Goal: Task Accomplishment & Management: Manage account settings

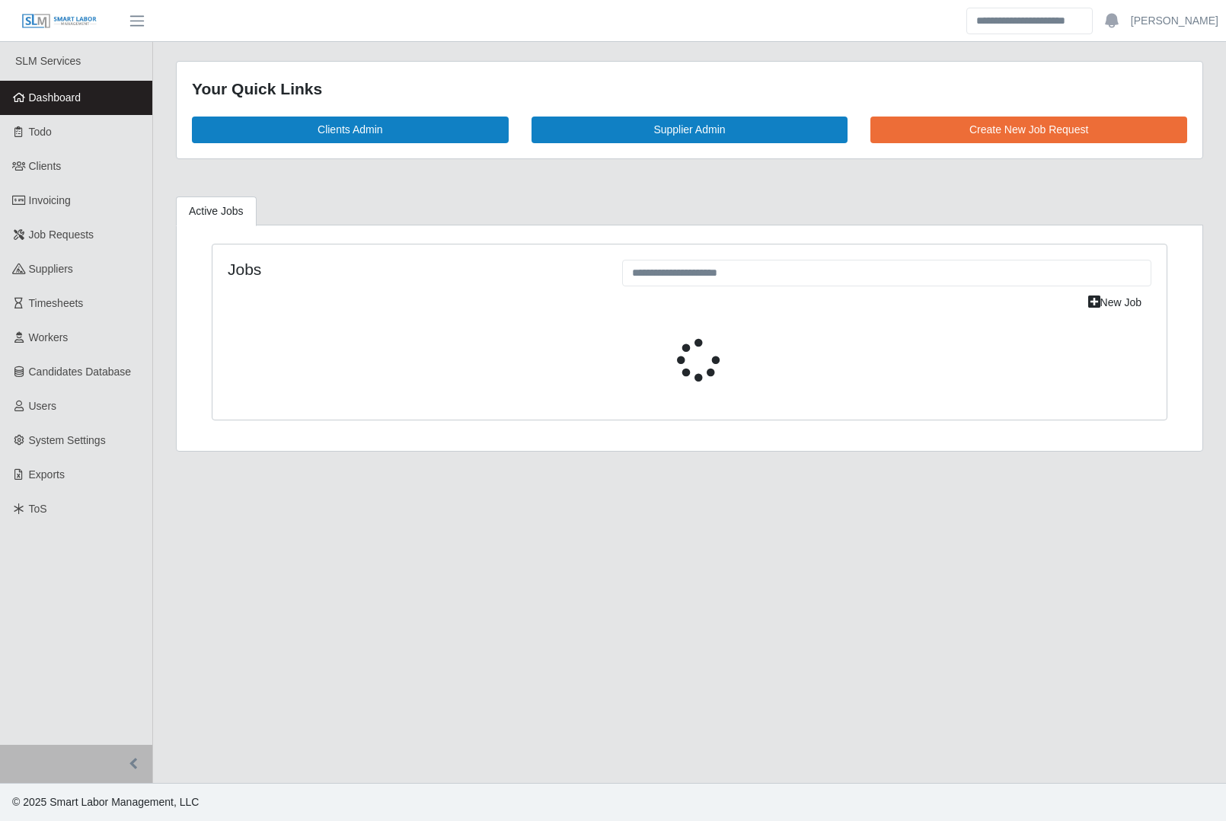
select select "****"
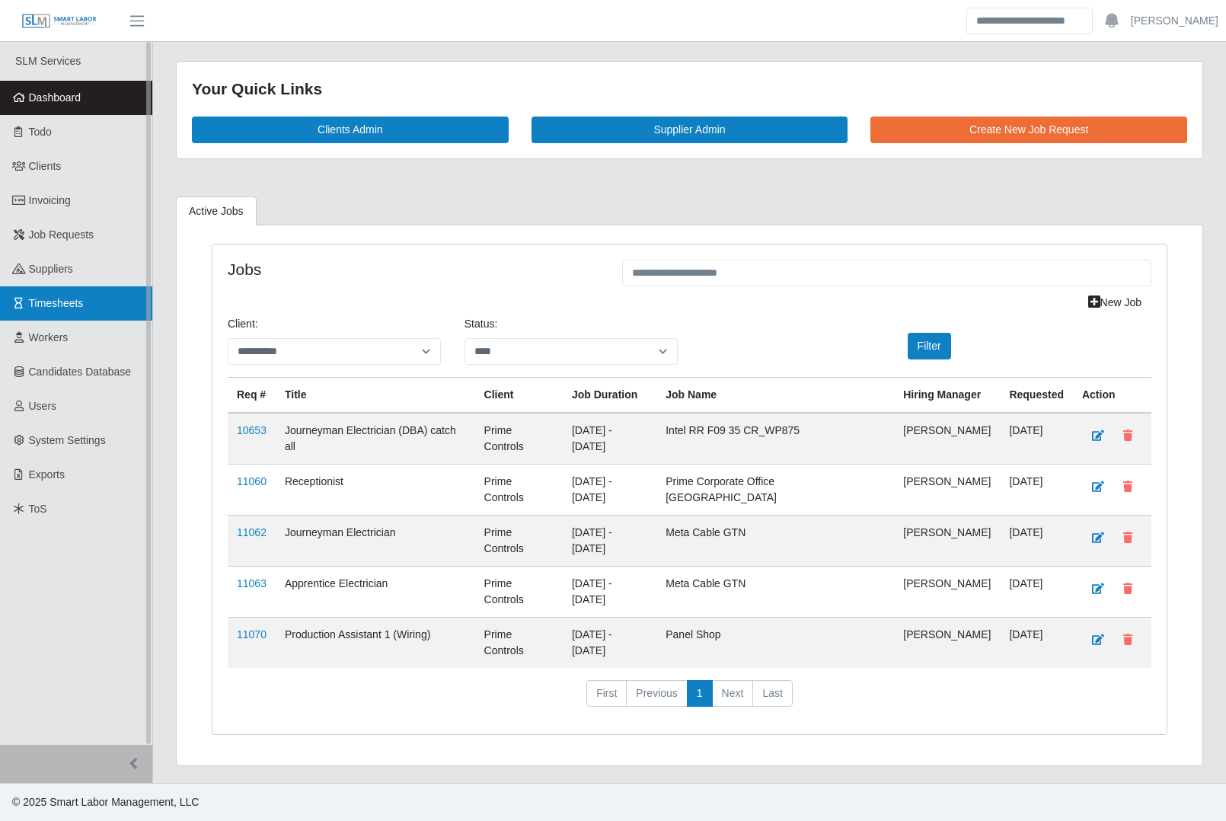
click at [50, 301] on span "Timesheets" at bounding box center [56, 303] width 55 height 12
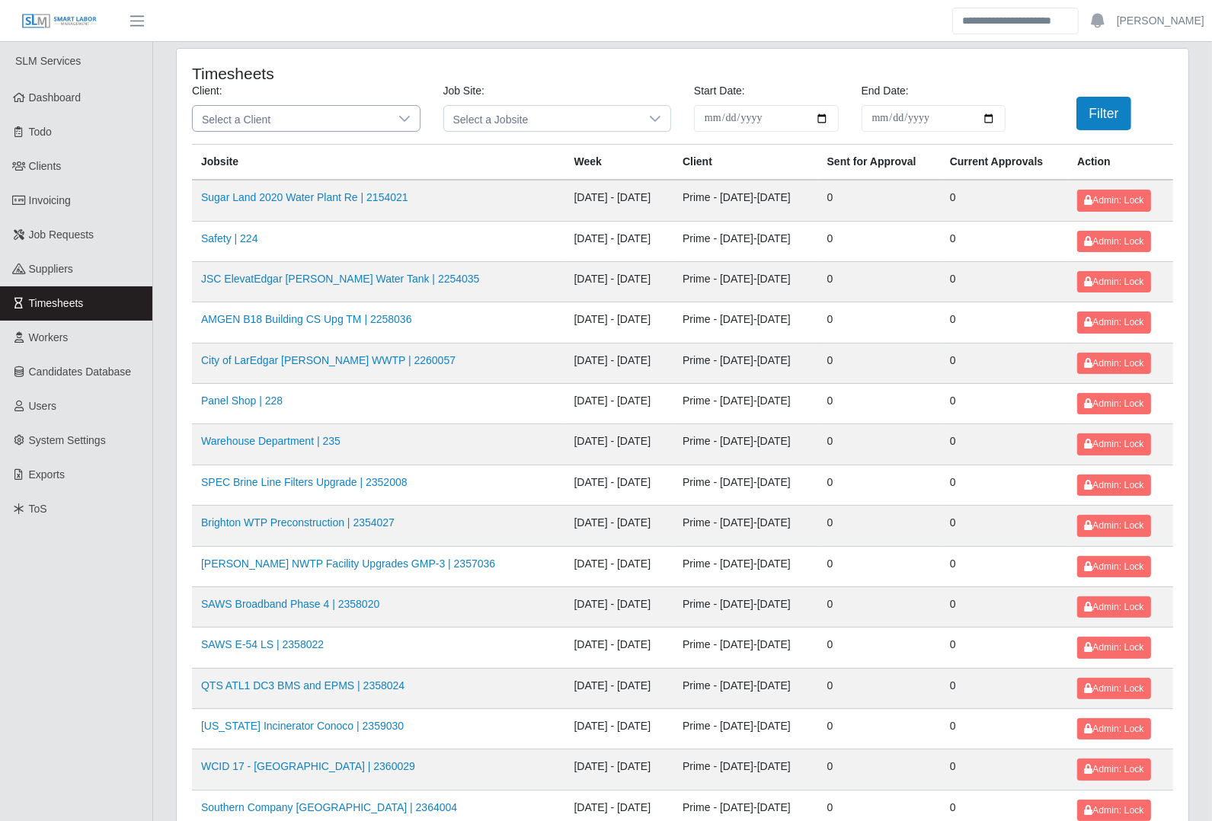
click at [396, 124] on div at bounding box center [404, 118] width 30 height 25
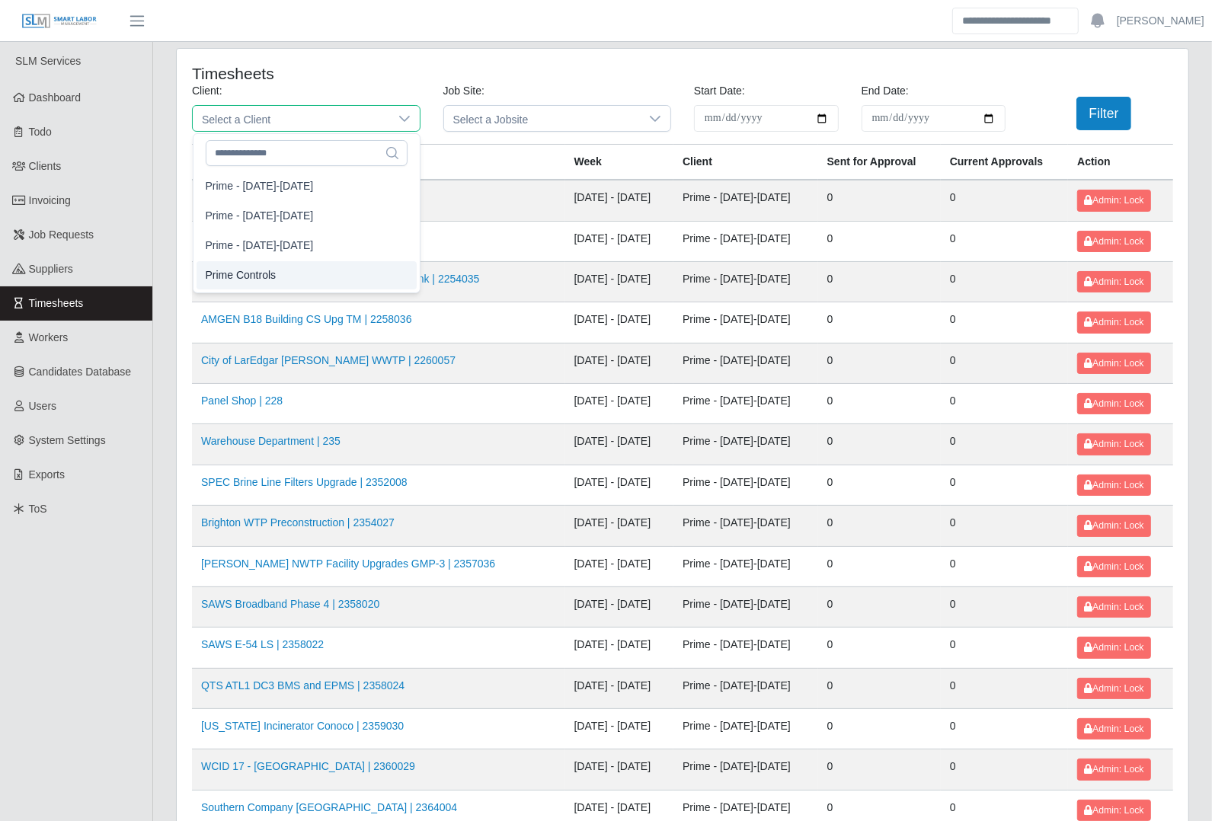
click at [324, 276] on li "Prime Controls" at bounding box center [307, 275] width 220 height 28
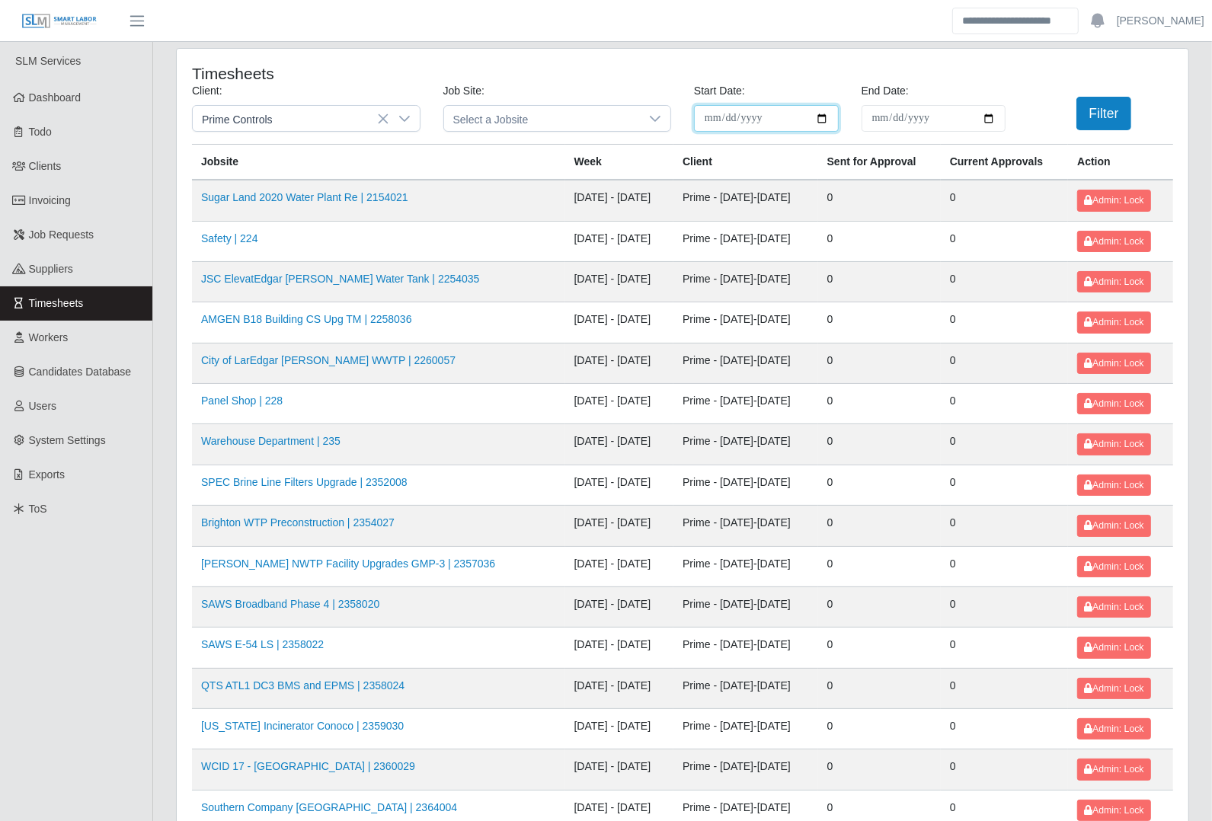
click at [820, 120] on input "**********" at bounding box center [766, 118] width 145 height 27
click at [998, 116] on input "End Date:" at bounding box center [933, 118] width 145 height 27
click at [990, 120] on input "End Date:" at bounding box center [933, 118] width 145 height 27
click at [832, 112] on input "**********" at bounding box center [766, 118] width 145 height 27
click at [824, 116] on input "**********" at bounding box center [766, 118] width 145 height 27
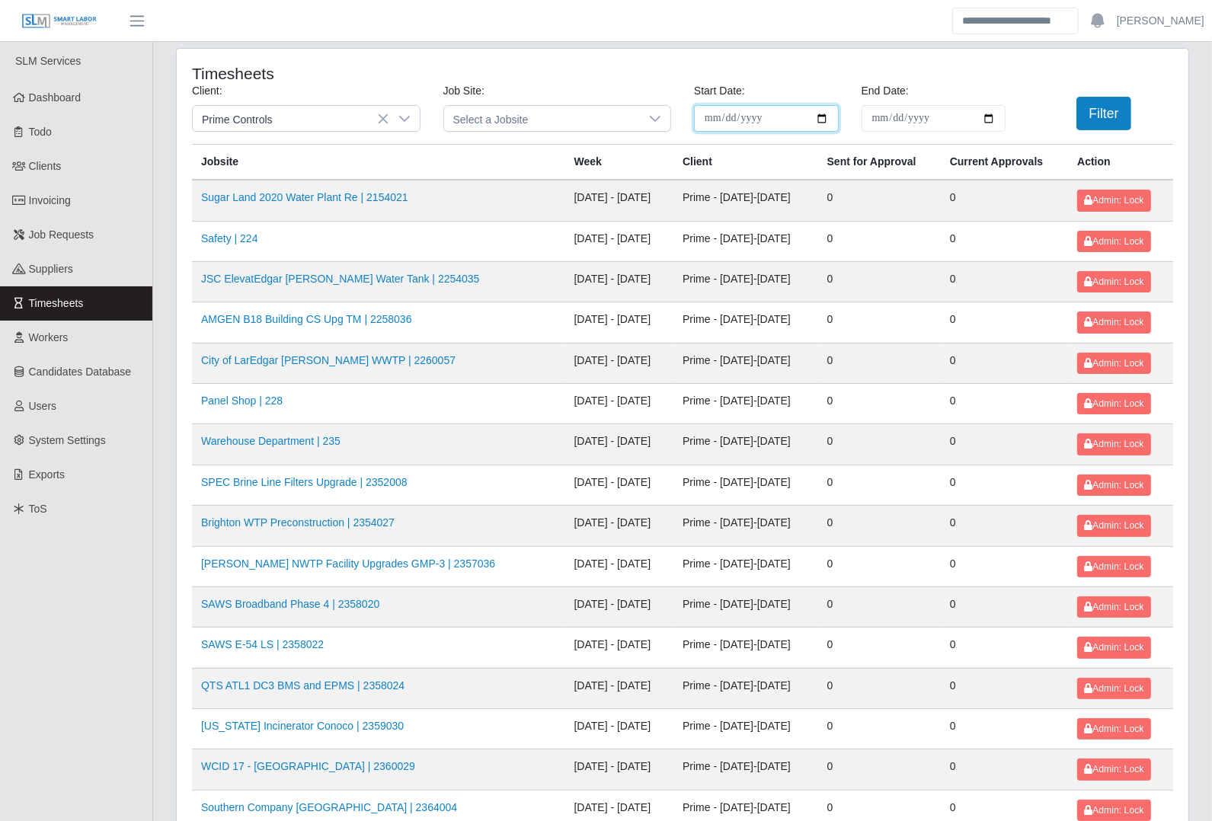
type input "**********"
click at [988, 117] on input "End Date:" at bounding box center [933, 118] width 145 height 27
type input "**********"
click at [1098, 120] on button "Filter" at bounding box center [1104, 114] width 56 height 34
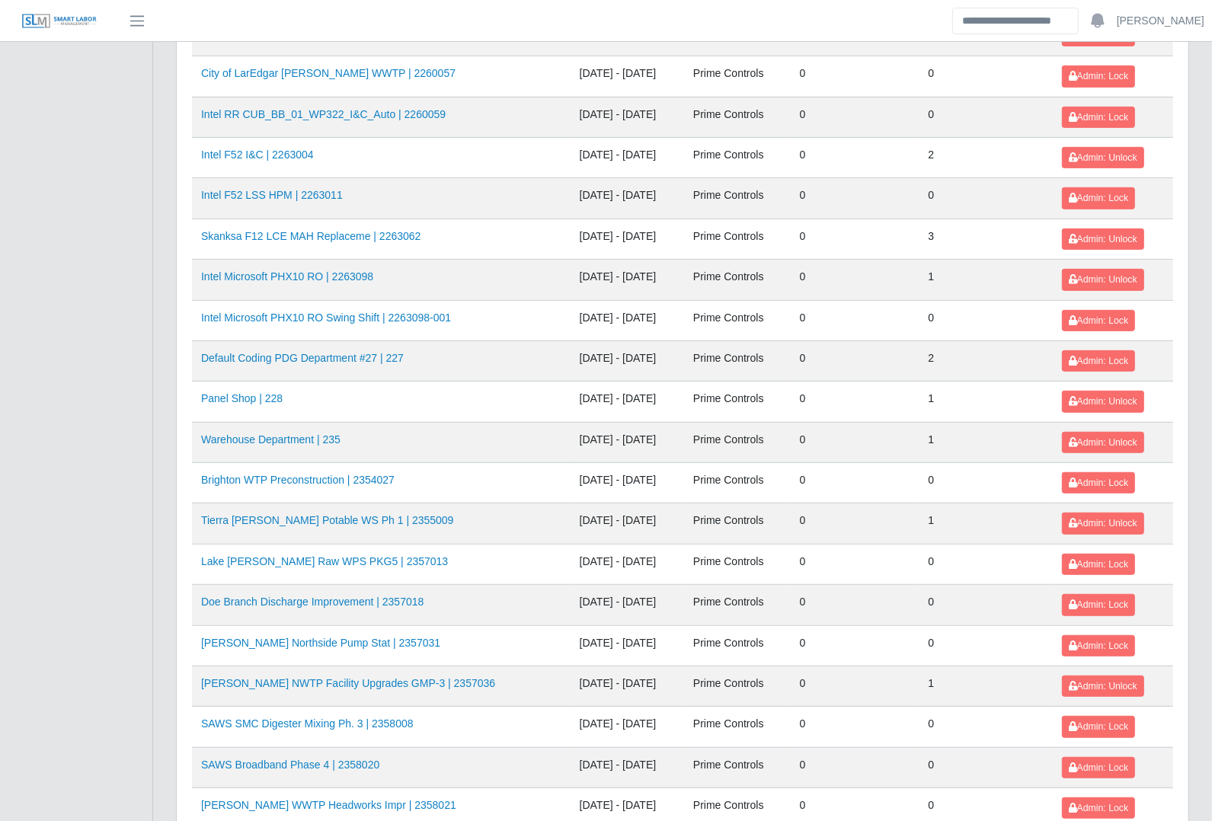
scroll to position [1541, 0]
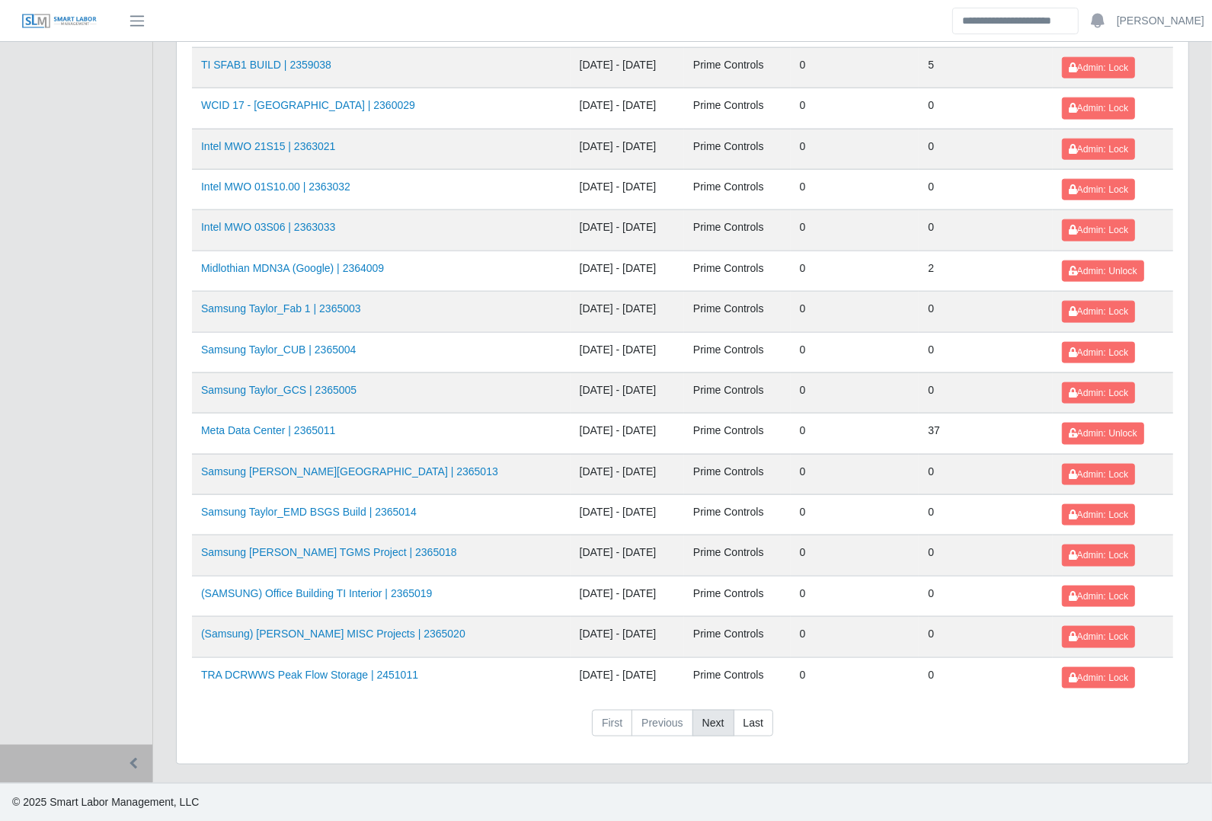
click at [709, 721] on link "Next" at bounding box center [713, 723] width 42 height 27
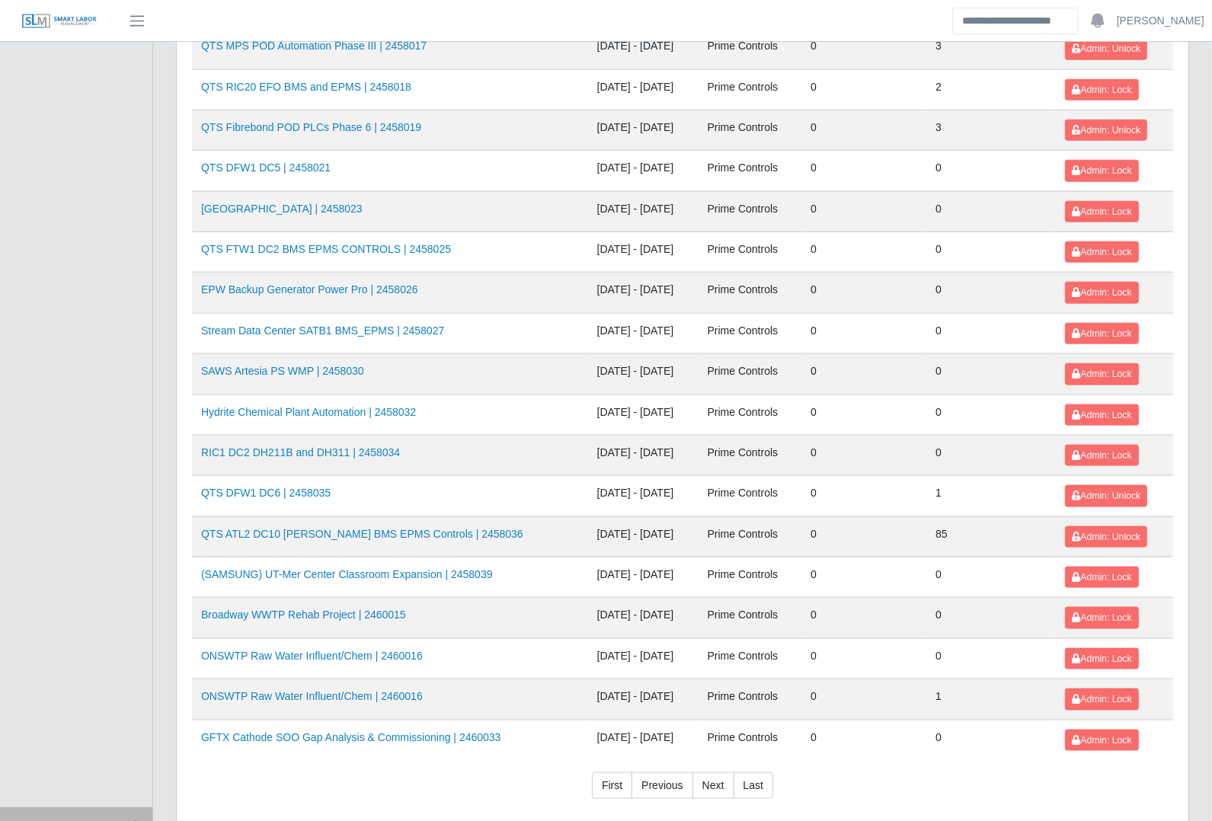
scroll to position [1520, 0]
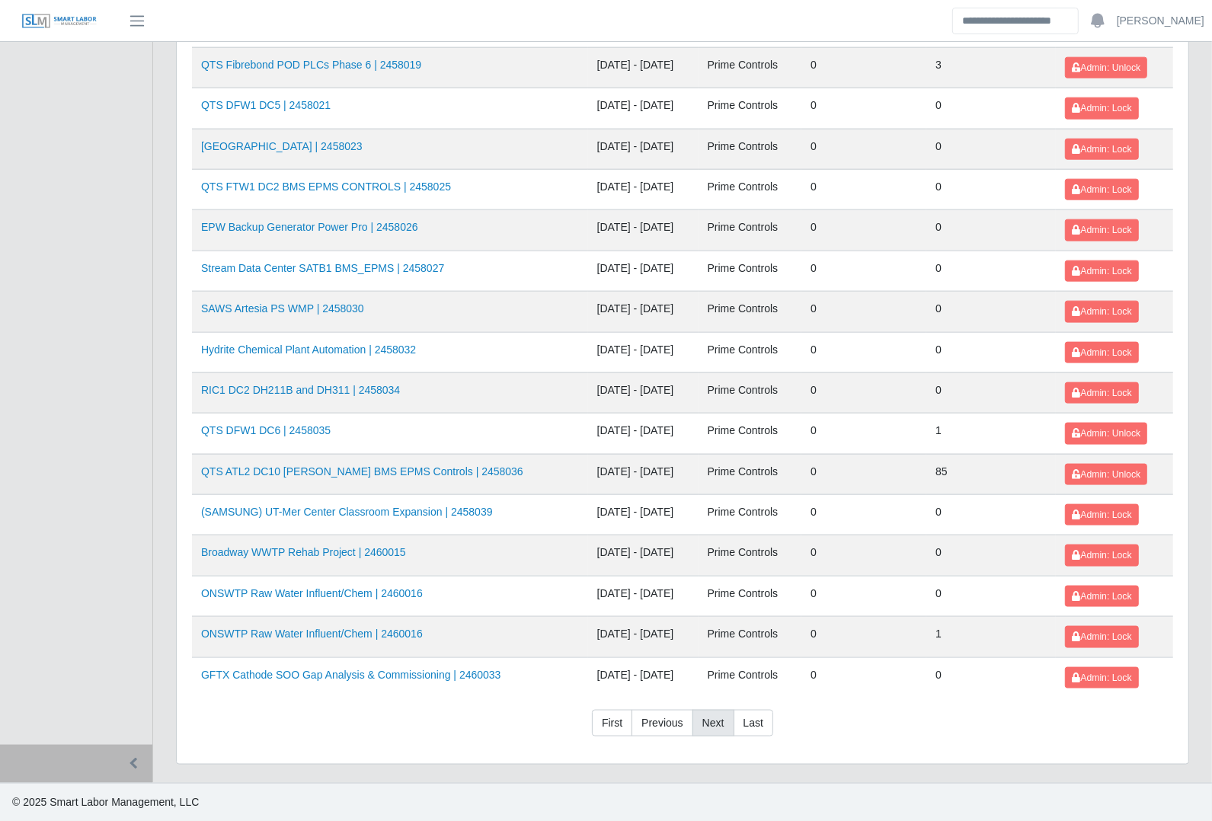
click at [711, 737] on link "Next" at bounding box center [713, 723] width 42 height 27
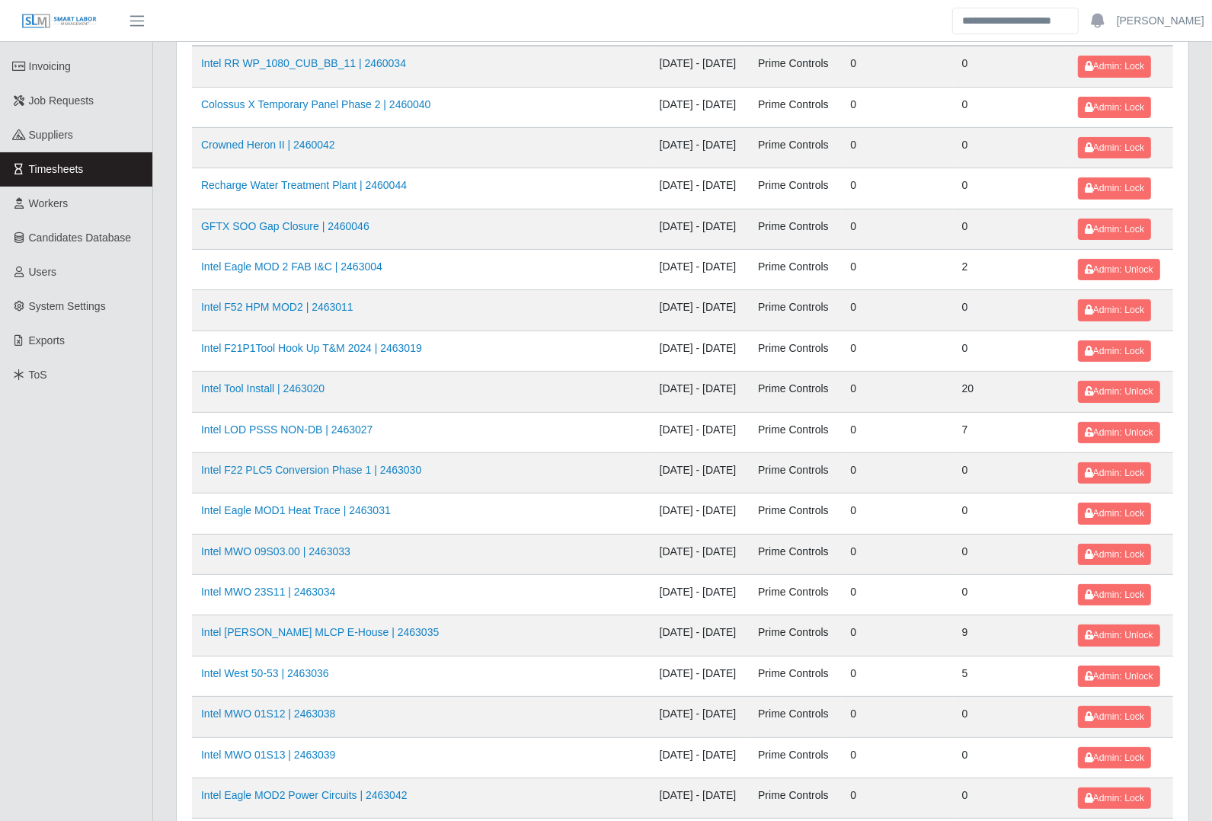
scroll to position [0, 0]
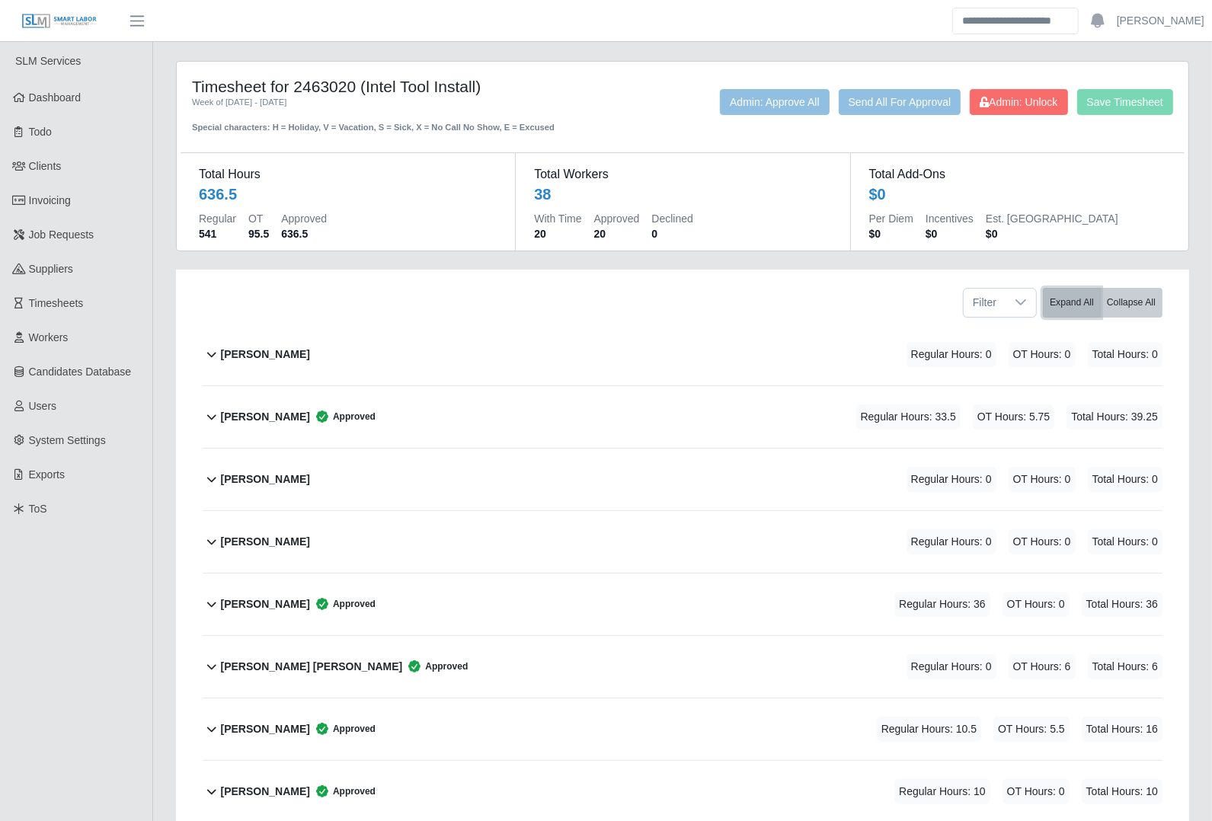
click at [1075, 305] on button "Expand All" at bounding box center [1072, 303] width 58 height 30
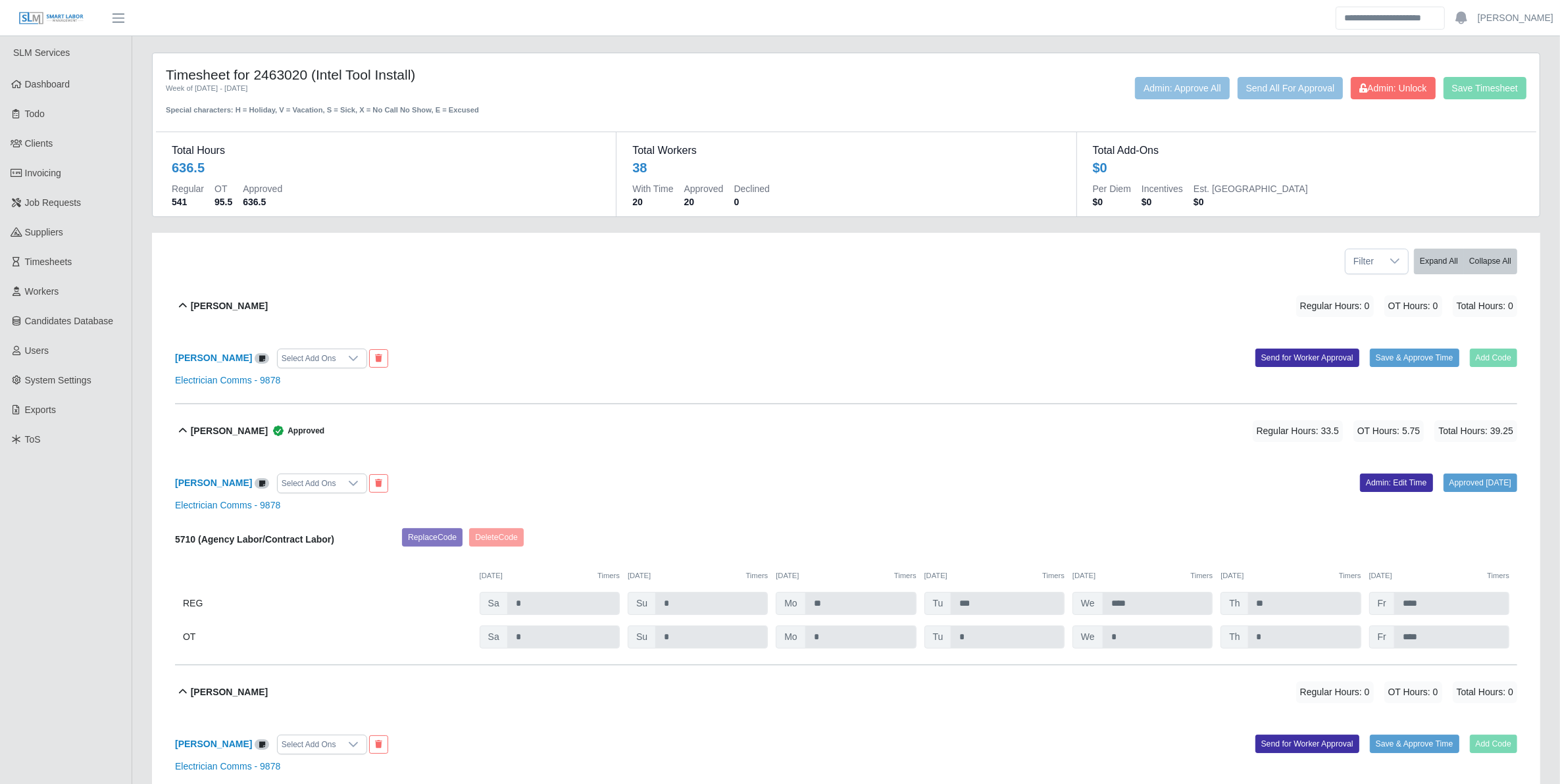
drag, startPoint x: 249, startPoint y: 74, endPoint x: 457, endPoint y: 79, distance: 208.1
click at [457, 79] on h4 "Timesheet for 2463020 (Intel Tool Install)" at bounding box center [443, 74] width 555 height 16
drag, startPoint x: 457, startPoint y: 79, endPoint x: 291, endPoint y: 73, distance: 166.1
click at [300, 73] on h4 "Timesheet for 2463020 (Intel Tool Install)" at bounding box center [443, 74] width 555 height 16
drag, startPoint x: 323, startPoint y: 73, endPoint x: 434, endPoint y: 74, distance: 111.0
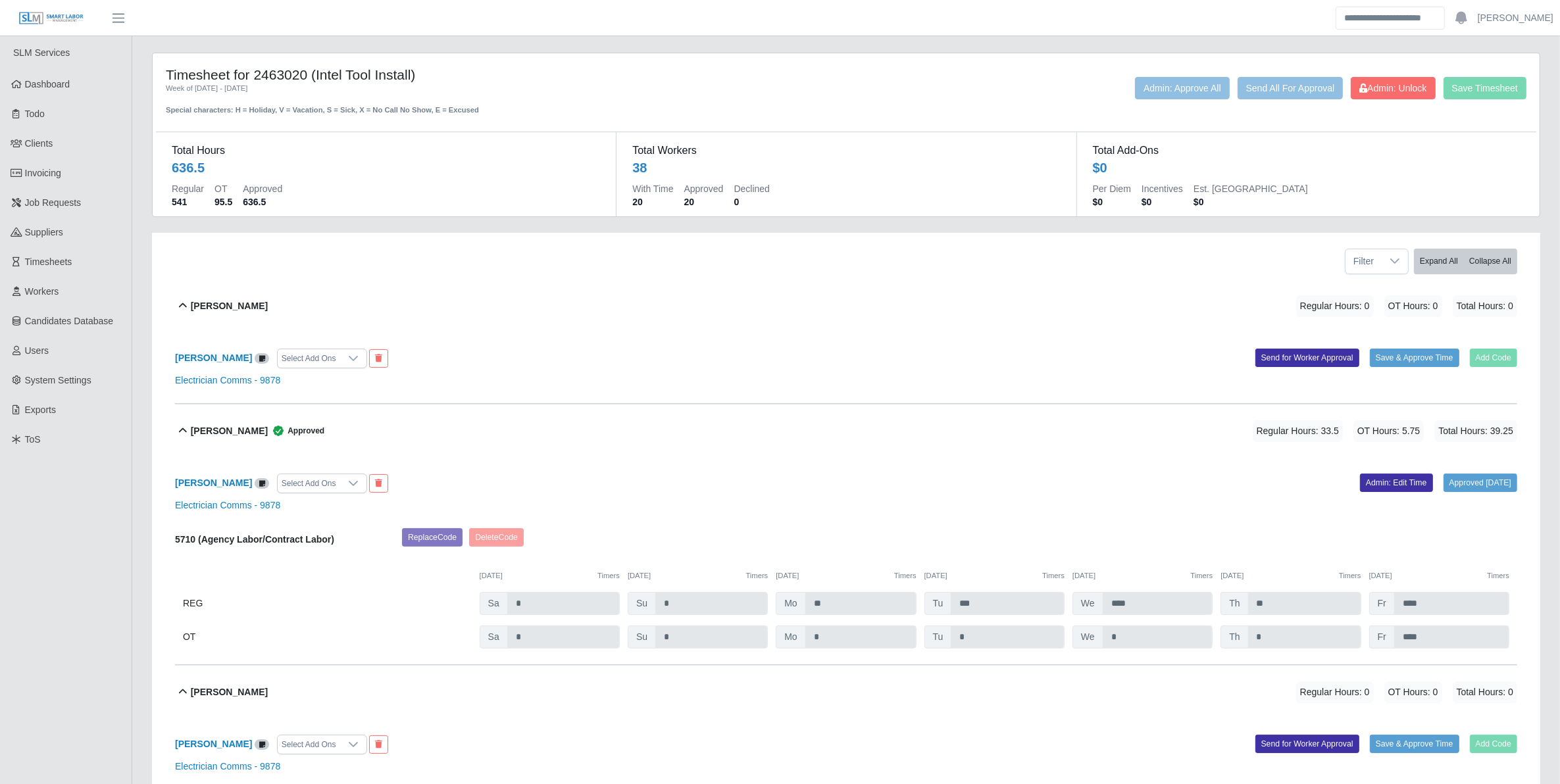
click at [434, 74] on h4 "Timesheet for 2463020 (Intel Tool Install)" at bounding box center [443, 74] width 555 height 16
click at [536, 92] on div "Week of 08/23/2025 - 08/29/2025" at bounding box center [443, 88] width 555 height 11
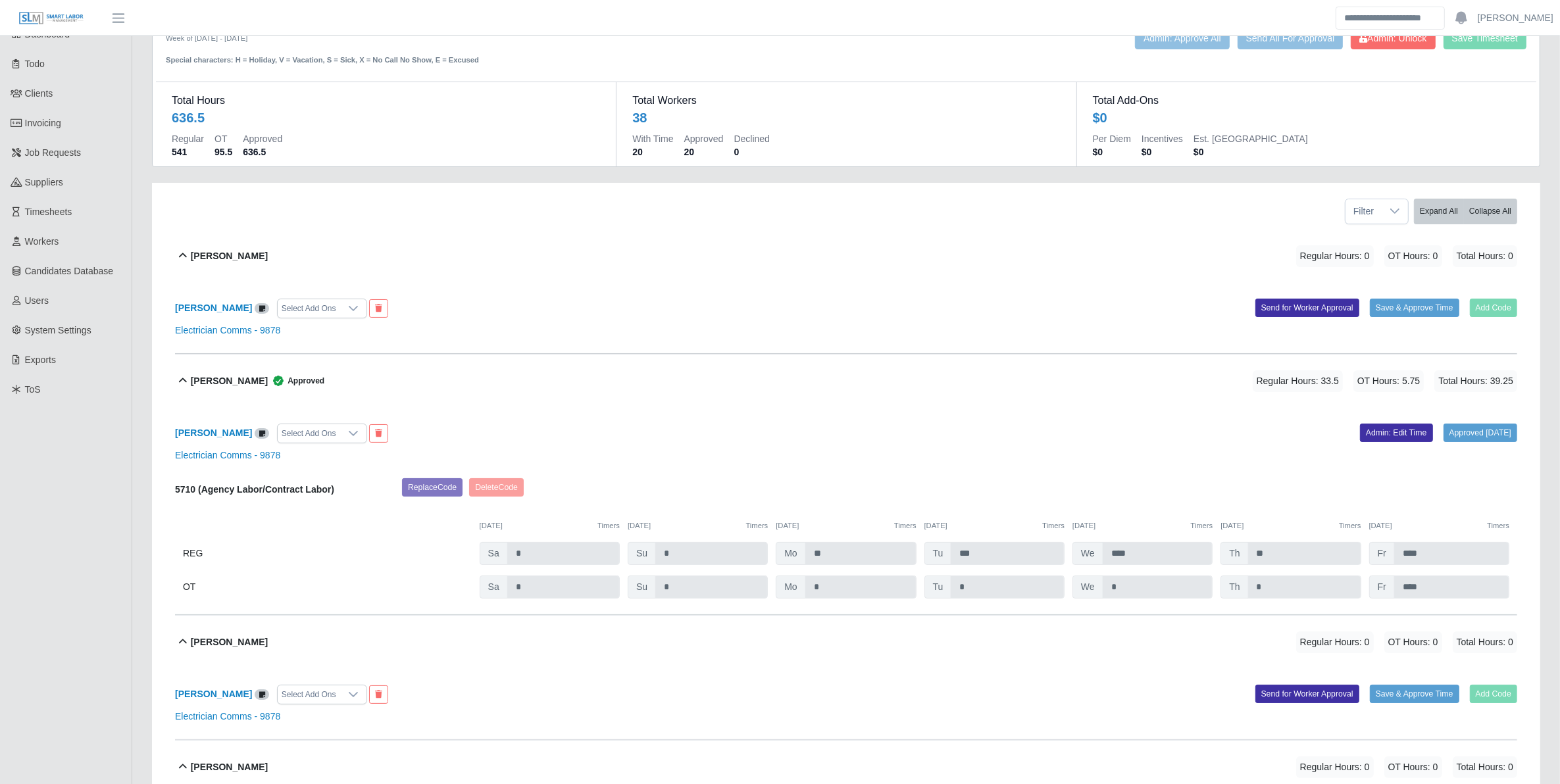
scroll to position [31, 0]
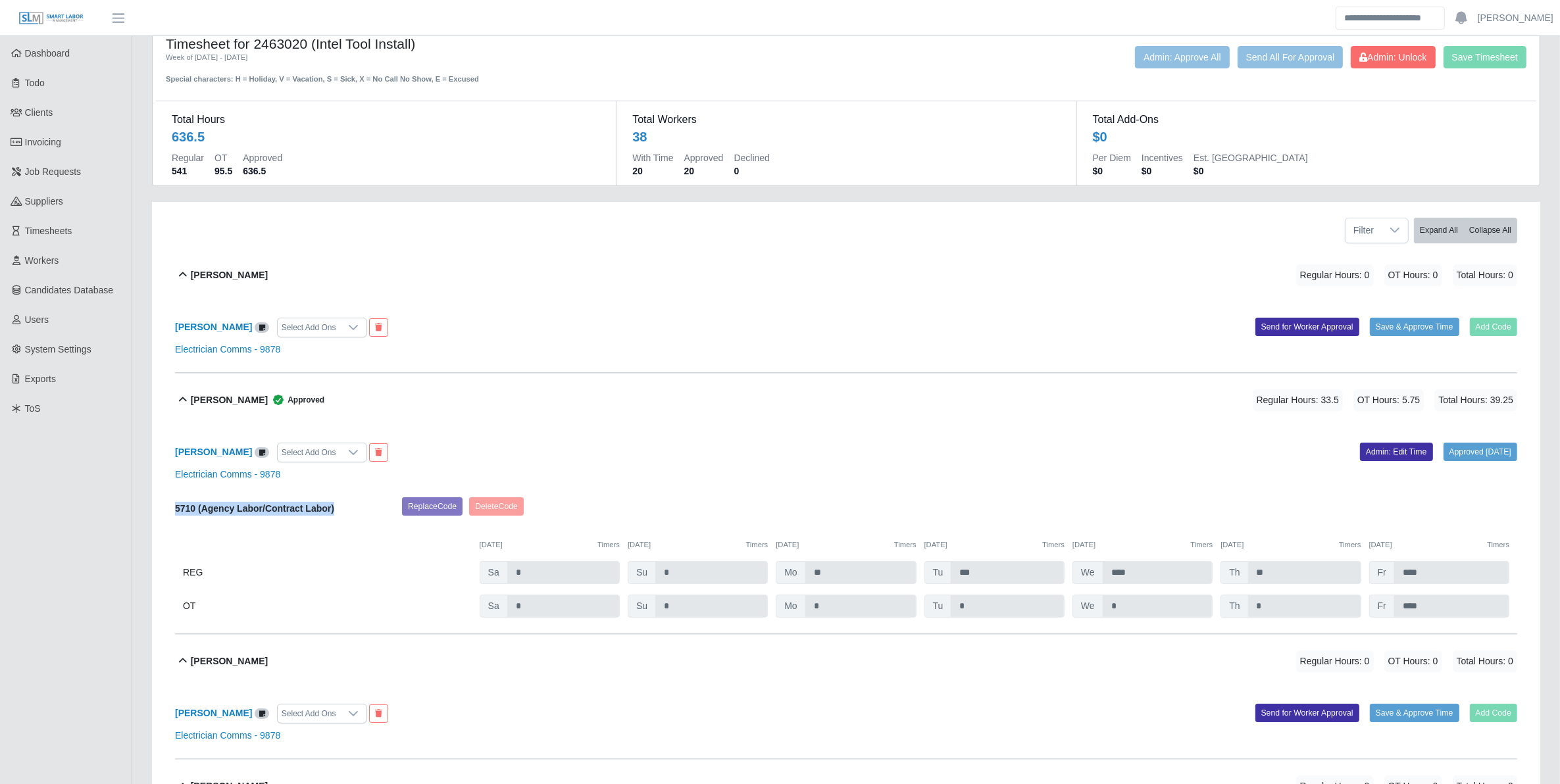
drag, startPoint x: 346, startPoint y: 508, endPoint x: 168, endPoint y: 515, distance: 178.1
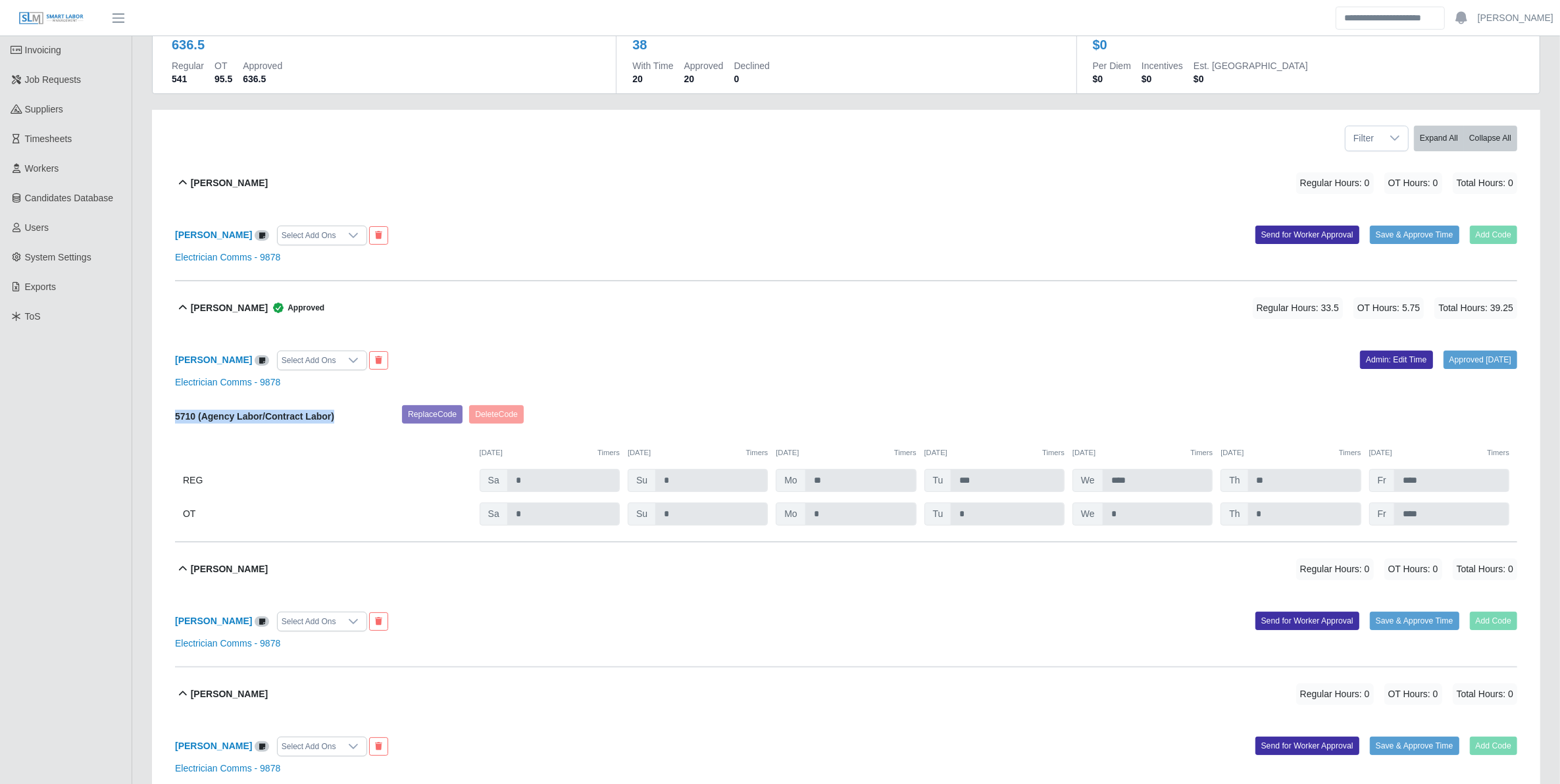
scroll to position [136, 0]
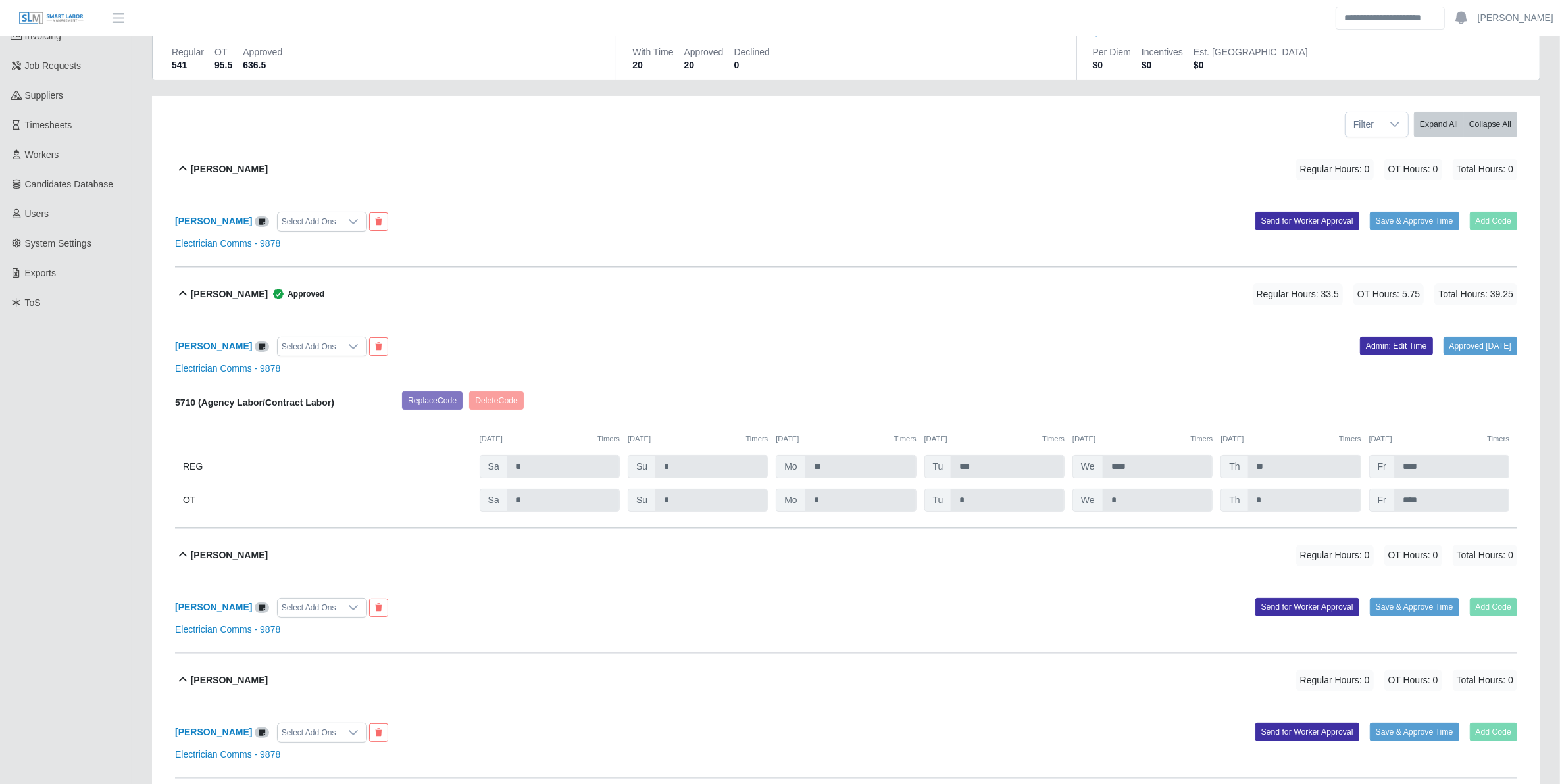
click at [730, 340] on div "Angel Grimaldo Select Add Ons" at bounding box center [505, 346] width 681 height 20
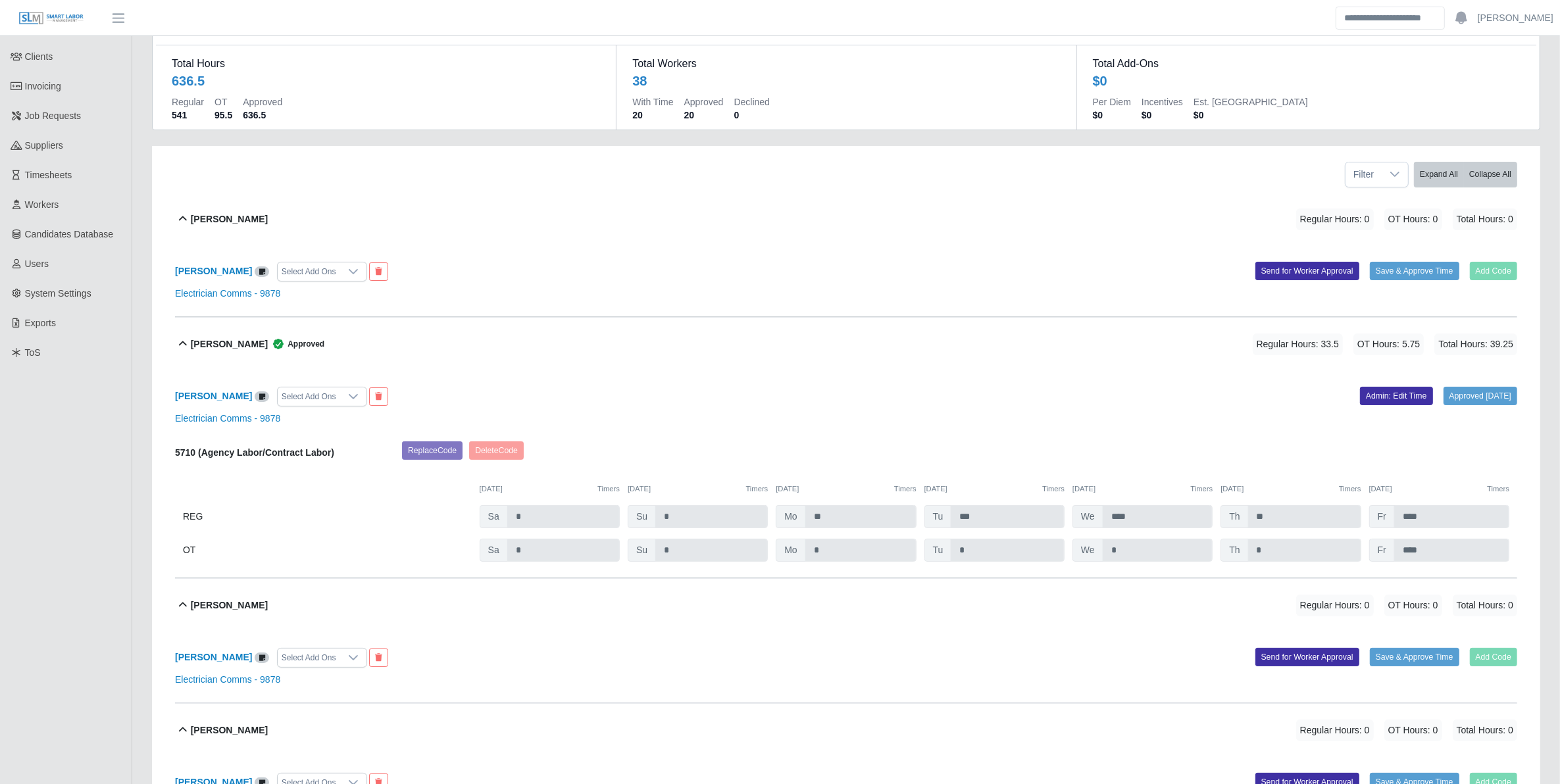
scroll to position [0, 0]
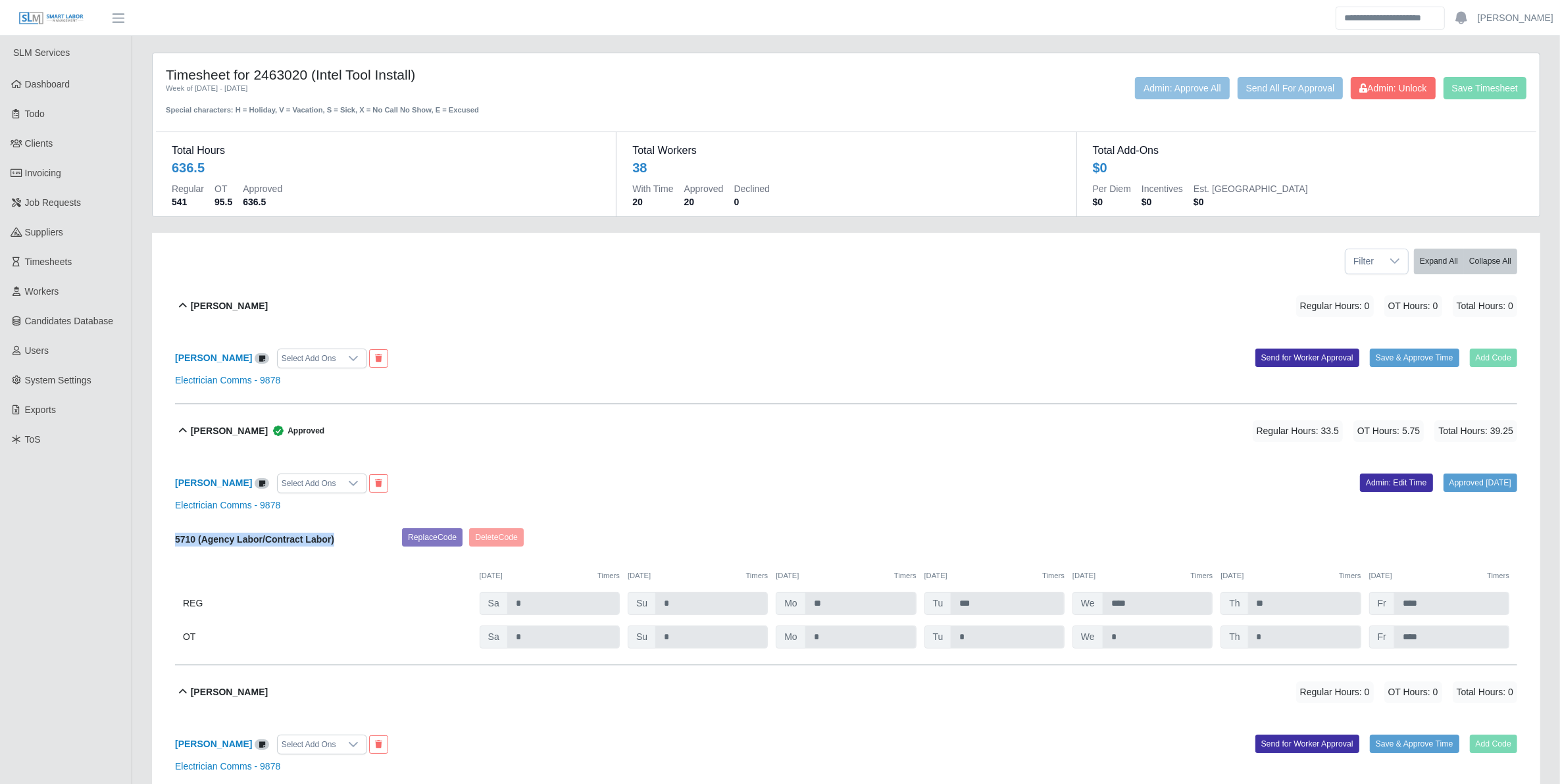
drag, startPoint x: 346, startPoint y: 541, endPoint x: 165, endPoint y: 550, distance: 181.2
click at [603, 487] on div "Angel Grimaldo Select Add Ons" at bounding box center [505, 483] width 681 height 20
click at [1058, 103] on div "Save Timesheet Admin: Unlock Send All For Approval Admin: Approve All" at bounding box center [1133, 96] width 805 height 39
drag, startPoint x: 1381, startPoint y: 87, endPoint x: 1384, endPoint y: 125, distance: 38.1
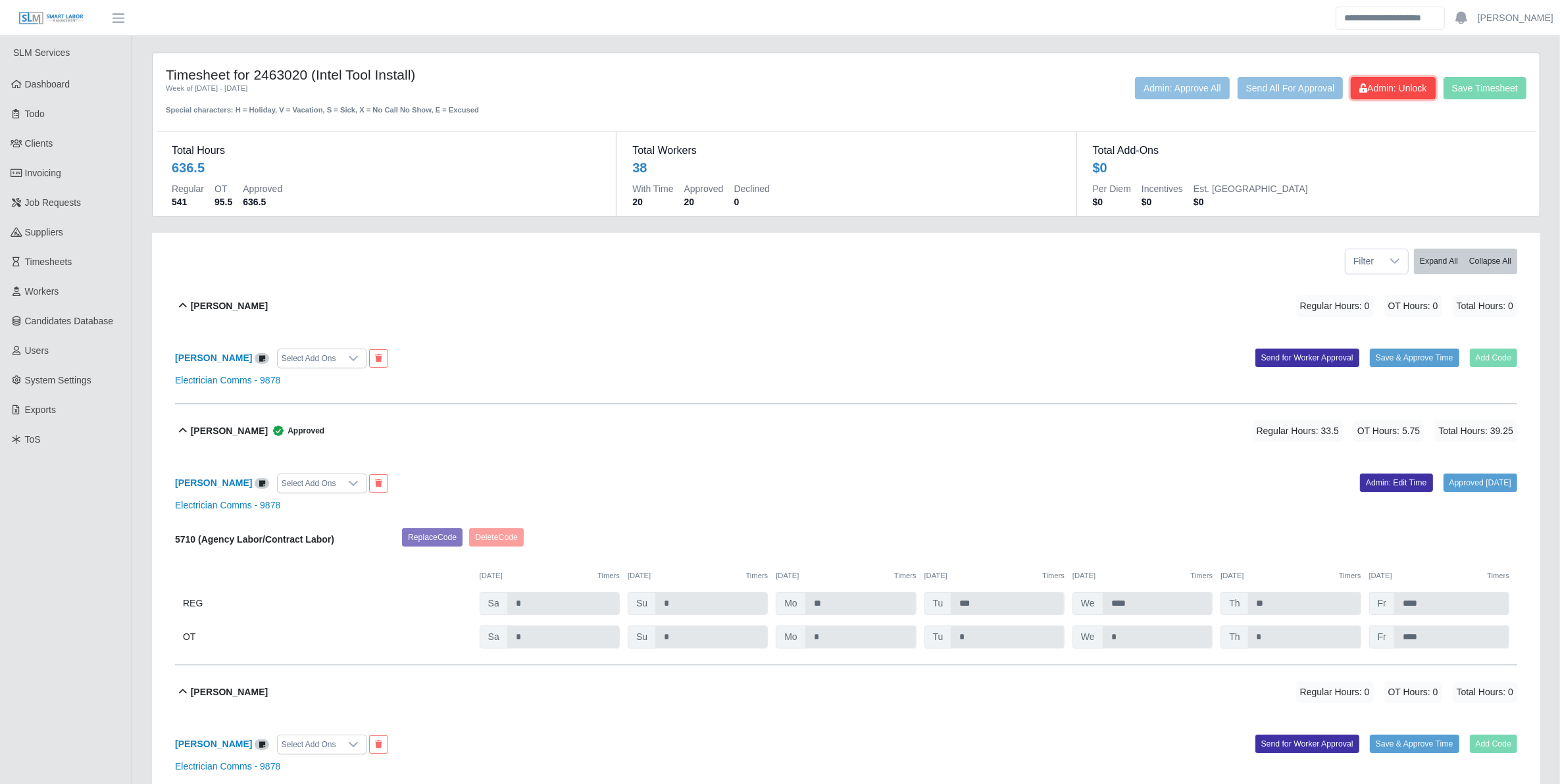
click at [1058, 87] on span "Admin: Unlock" at bounding box center [1393, 88] width 67 height 10
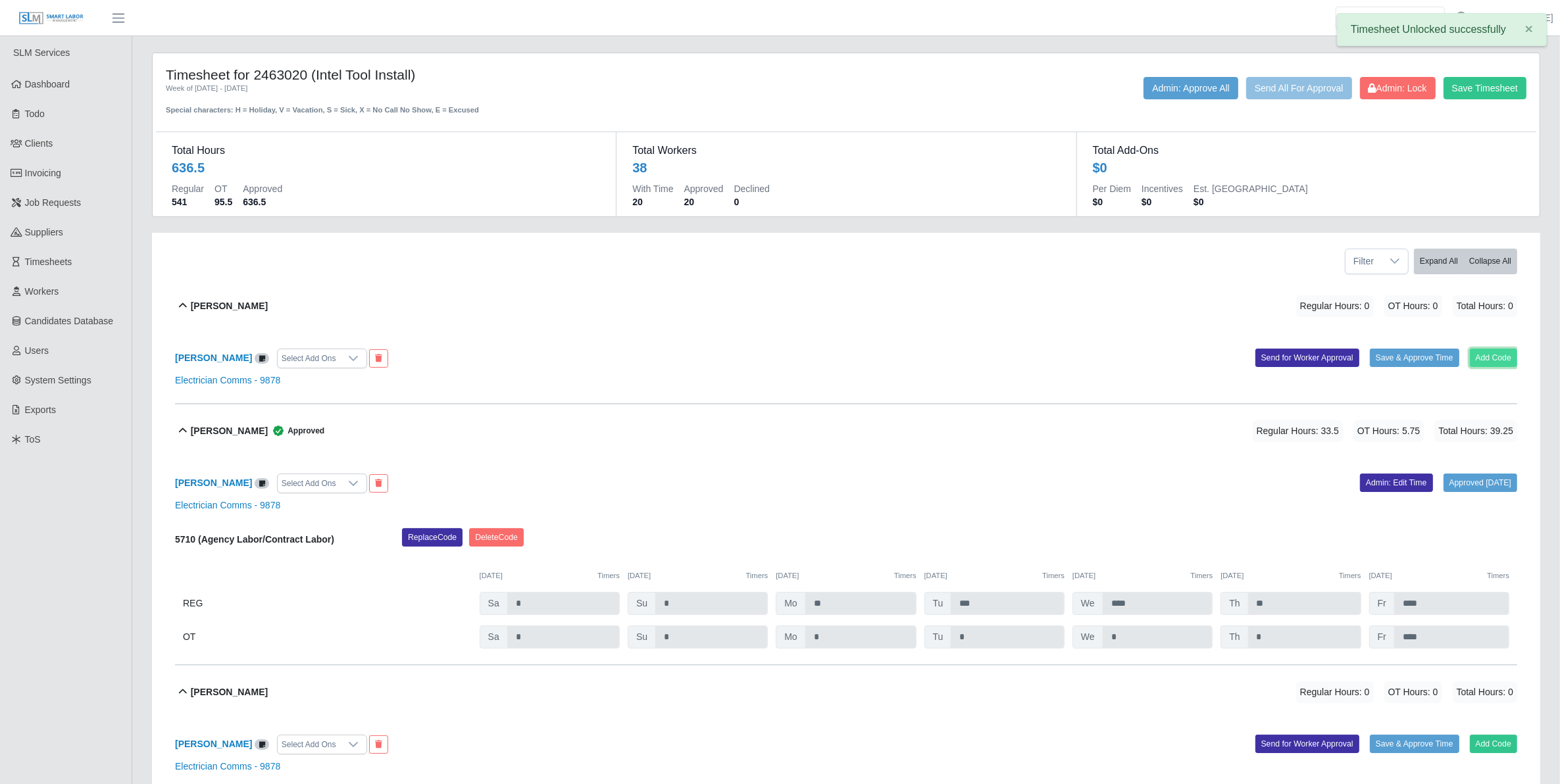
click at [1058, 363] on button "Add Code" at bounding box center [1494, 357] width 48 height 18
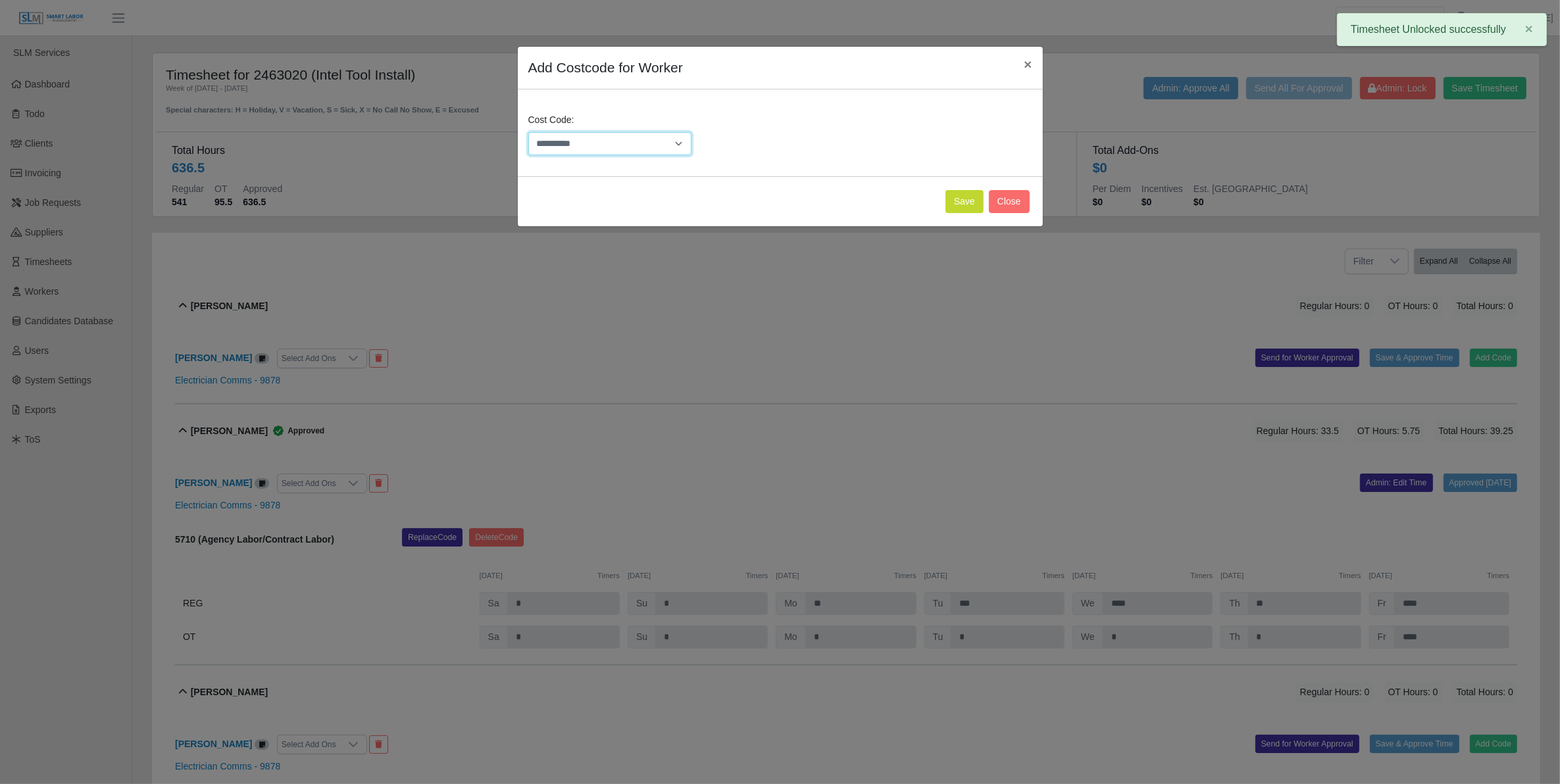
click at [682, 145] on select "**********" at bounding box center [610, 143] width 163 height 23
click at [1027, 65] on span "×" at bounding box center [1027, 65] width 8 height 16
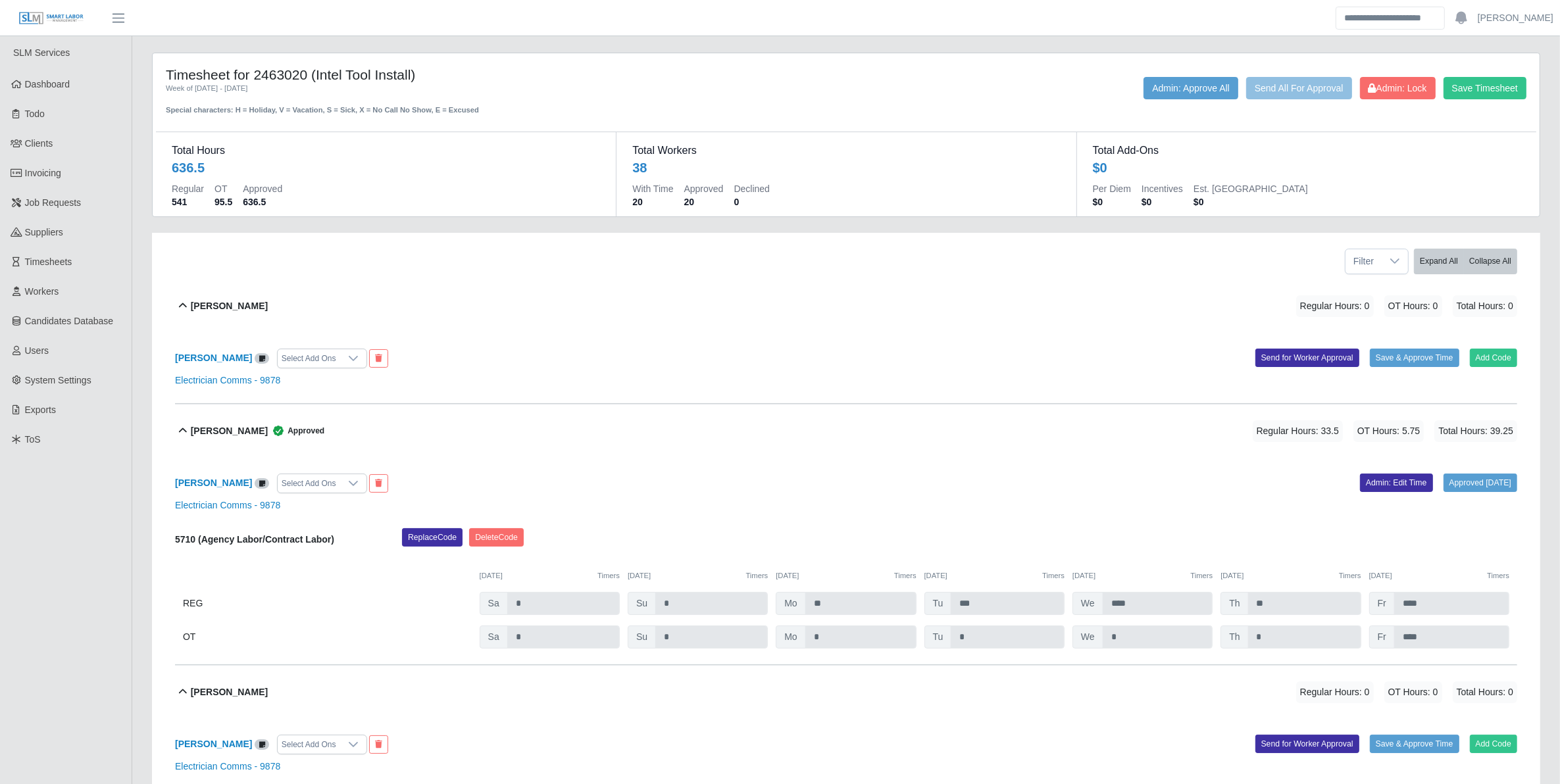
click at [358, 363] on icon at bounding box center [353, 358] width 10 height 10
click at [727, 205] on div "With Time 20 Approved 20 Declined 0" at bounding box center [846, 198] width 428 height 32
click at [1058, 364] on button "Add Code" at bounding box center [1494, 357] width 48 height 18
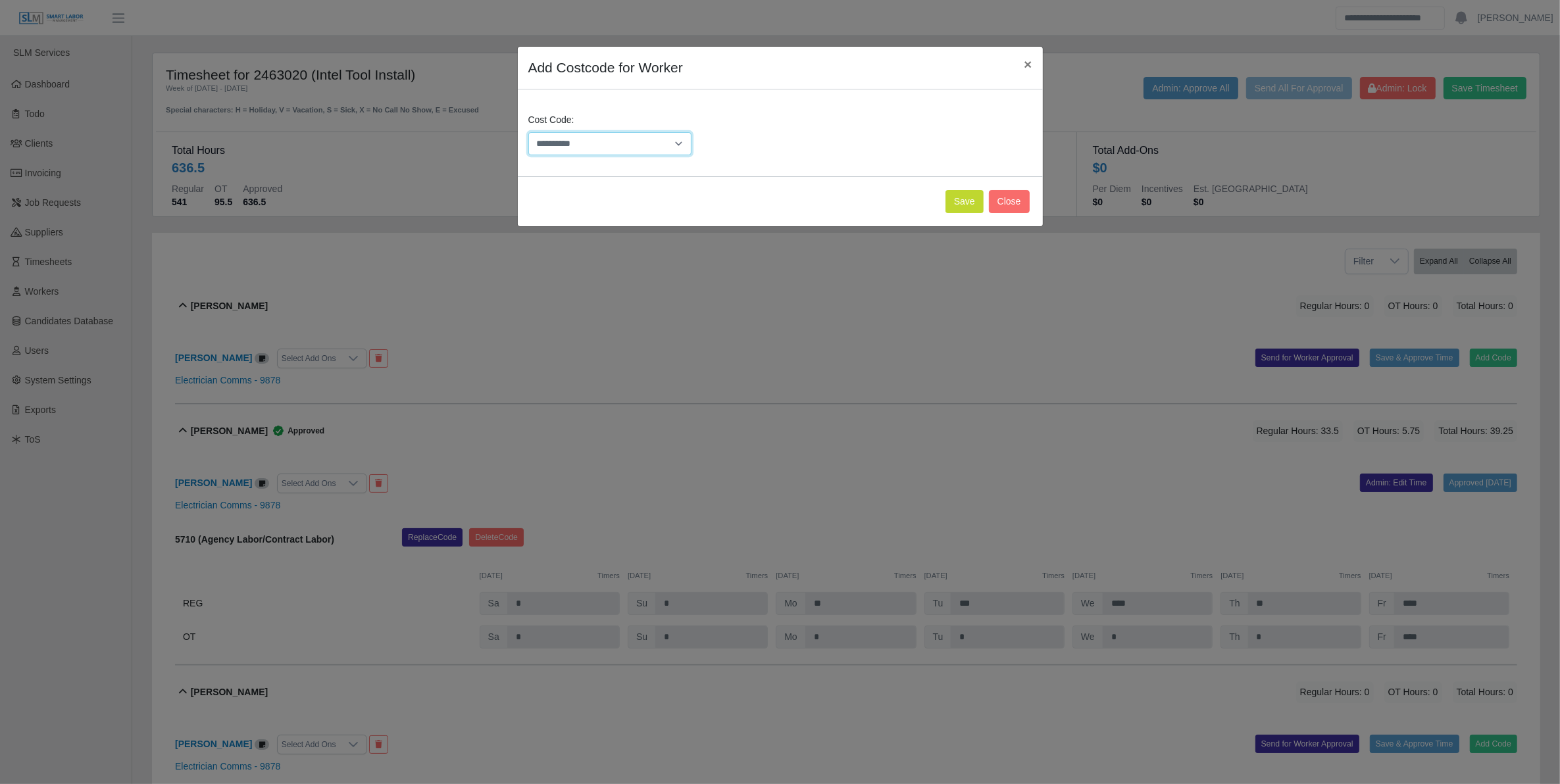
click at [679, 143] on select "**********" at bounding box center [610, 143] width 163 height 23
click at [998, 205] on button "Close" at bounding box center [1009, 201] width 41 height 23
